Goal: Transaction & Acquisition: Obtain resource

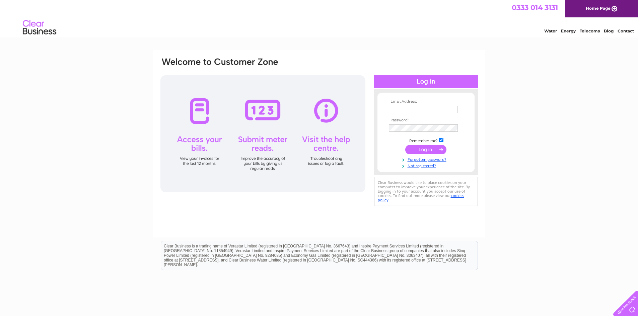
click at [417, 112] on input "text" at bounding box center [423, 109] width 69 height 7
type input "claire@northscaff.co.uk"
click at [405, 146] on input "submit" at bounding box center [425, 150] width 41 height 9
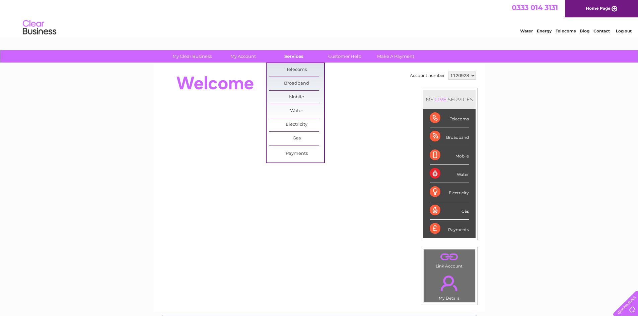
click at [288, 58] on link "Services" at bounding box center [293, 56] width 55 height 12
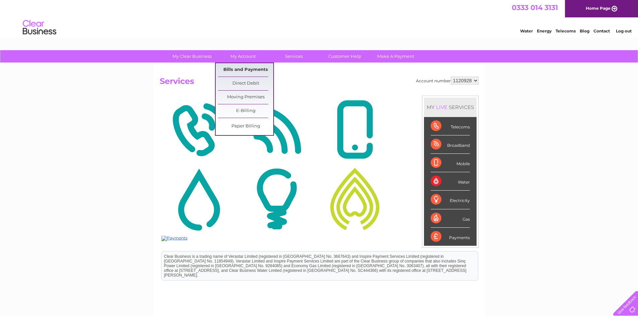
click at [241, 68] on link "Bills and Payments" at bounding box center [245, 69] width 55 height 13
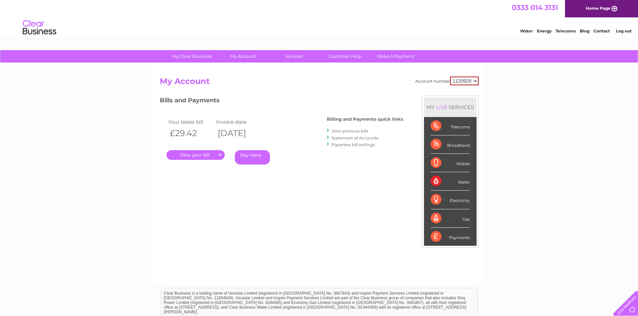
click at [212, 157] on link "." at bounding box center [195, 155] width 58 height 10
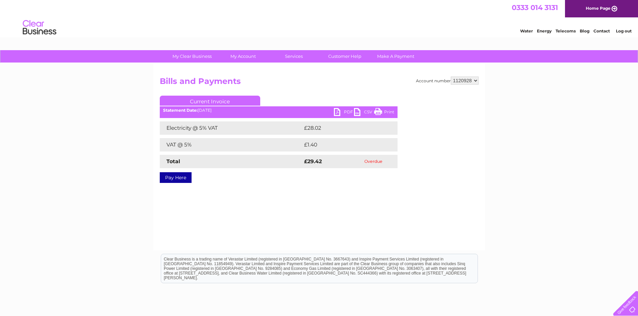
click at [347, 111] on link "PDF" at bounding box center [344, 113] width 20 height 10
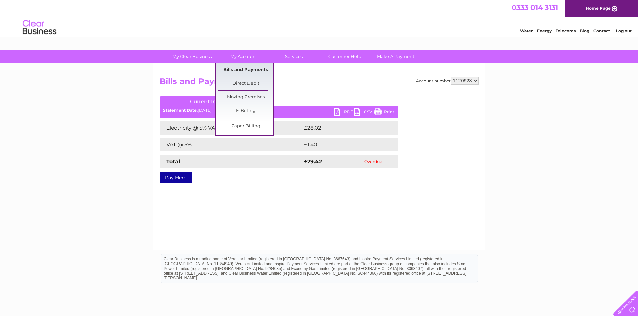
click at [247, 66] on link "Bills and Payments" at bounding box center [245, 69] width 55 height 13
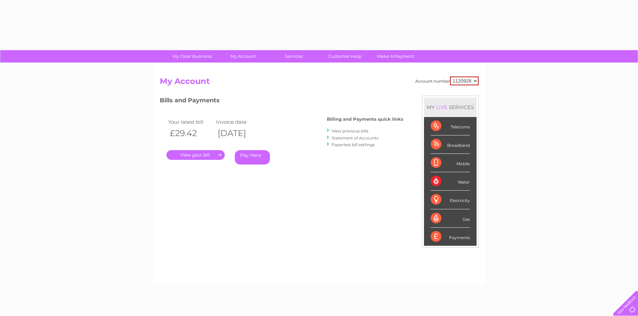
click at [247, 70] on div "Account number 1120928 My Account MY LIVE SERVICES Telecoms Broadband Mobile Wa…" at bounding box center [318, 174] width 331 height 222
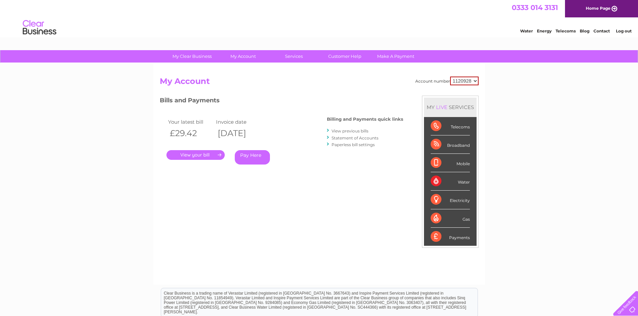
click at [348, 131] on link "View previous bills" at bounding box center [349, 131] width 37 height 5
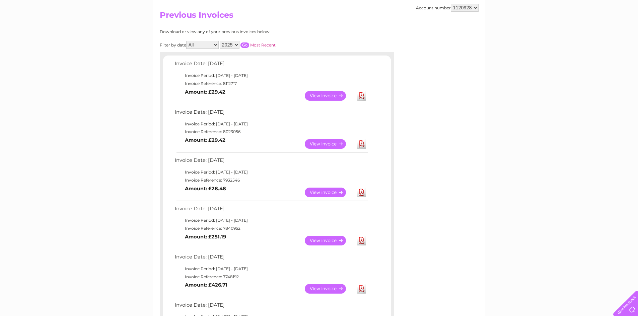
scroll to position [67, 0]
